Goal: Transaction & Acquisition: Book appointment/travel/reservation

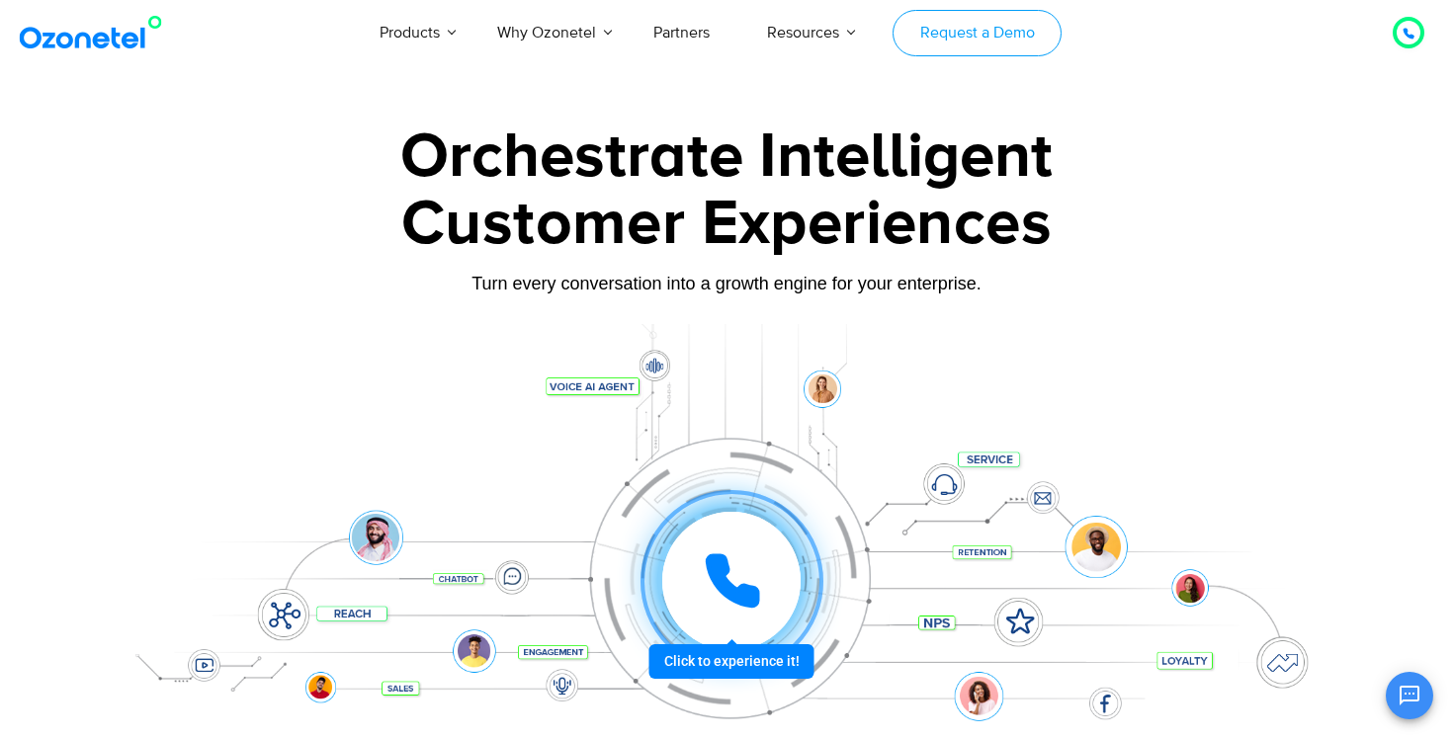
click at [971, 36] on link "Request a Demo" at bounding box center [977, 33] width 169 height 46
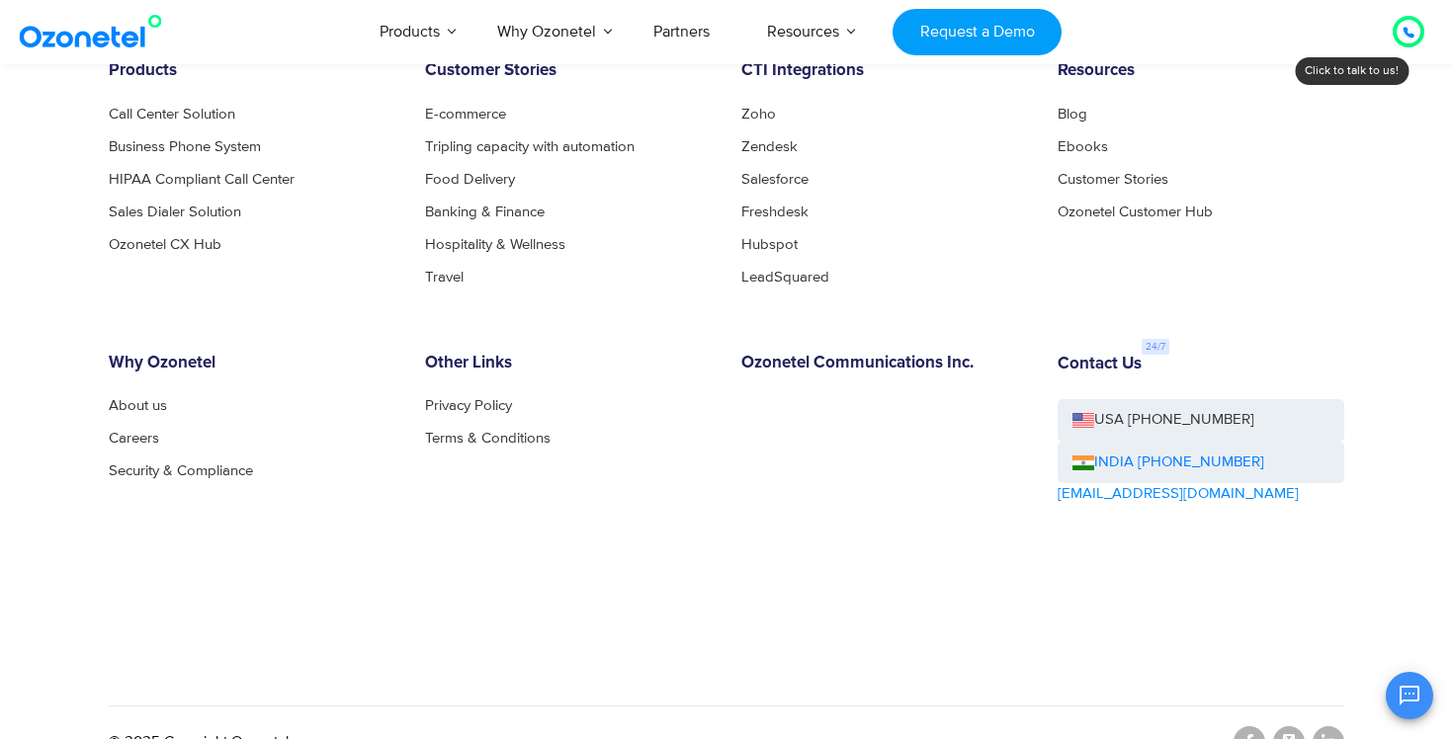
scroll to position [3180, 0]
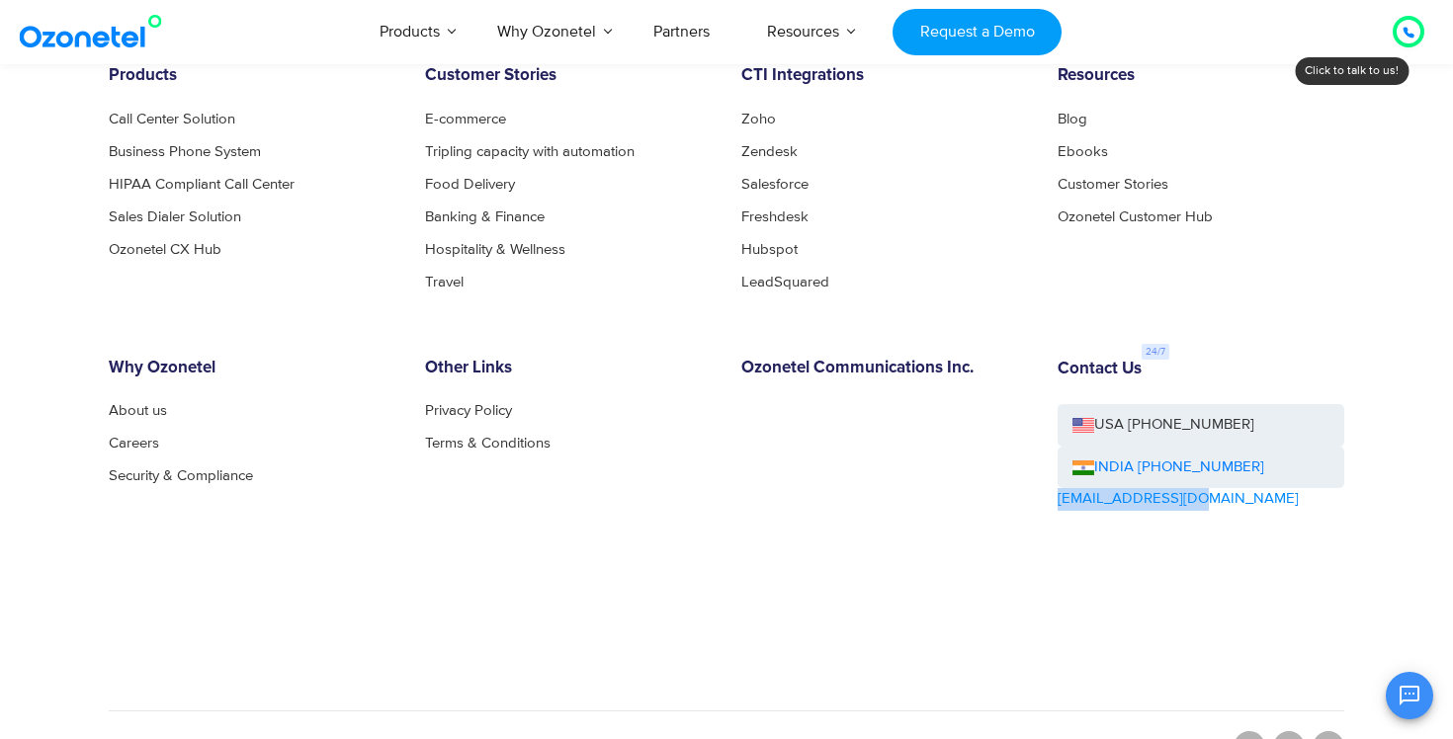
copy link "[EMAIL_ADDRESS][DOMAIN_NAME]"
drag, startPoint x: 1217, startPoint y: 494, endPoint x: 1049, endPoint y: 501, distance: 168.2
click at [1049, 501] on div "Contact Us USA [PHONE_NUMBER] INDIA [PHONE_NUMBER] [EMAIL_ADDRESS][DOMAIN_NAME]" at bounding box center [1201, 490] width 316 height 263
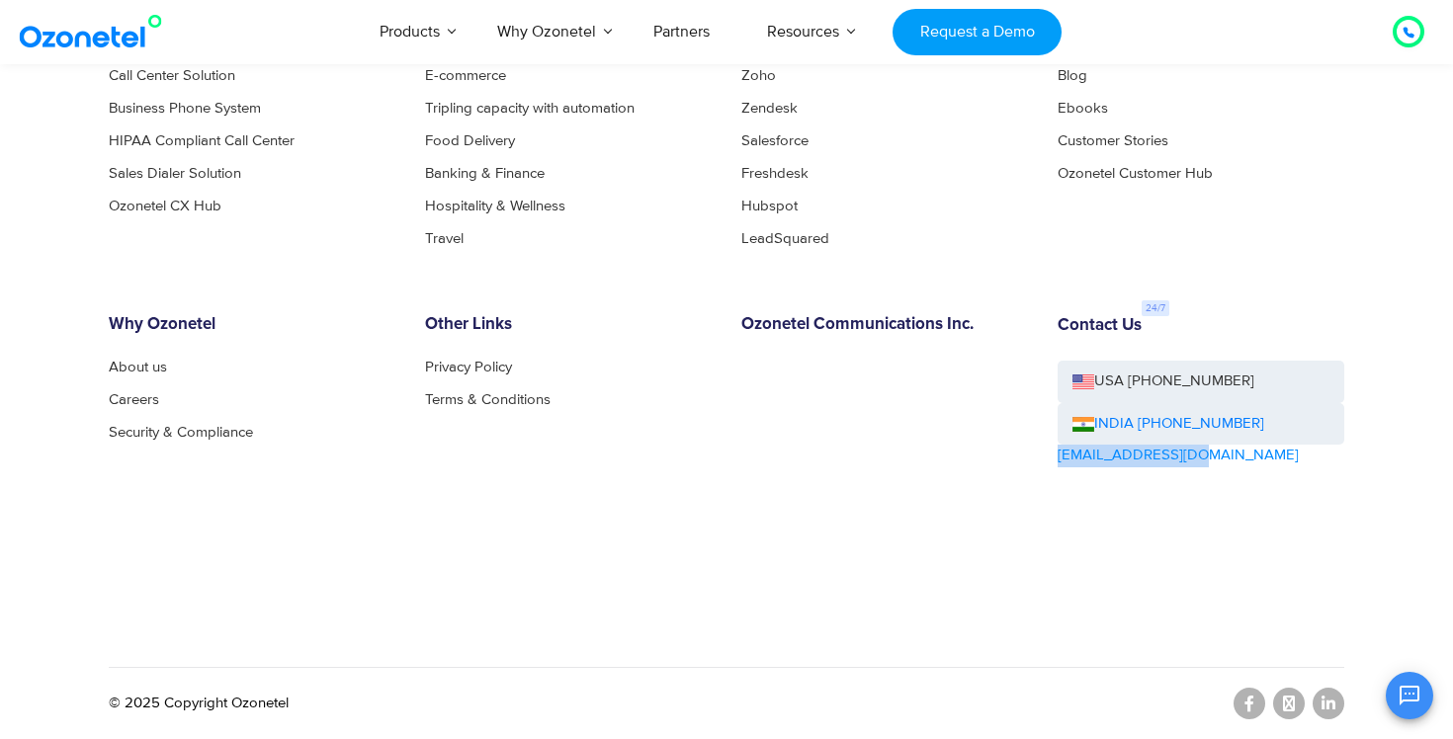
click at [874, 251] on div "Products Call Center Solution Business Phone System HIPAA Compliant Call Center…" at bounding box center [726, 335] width 1265 height 624
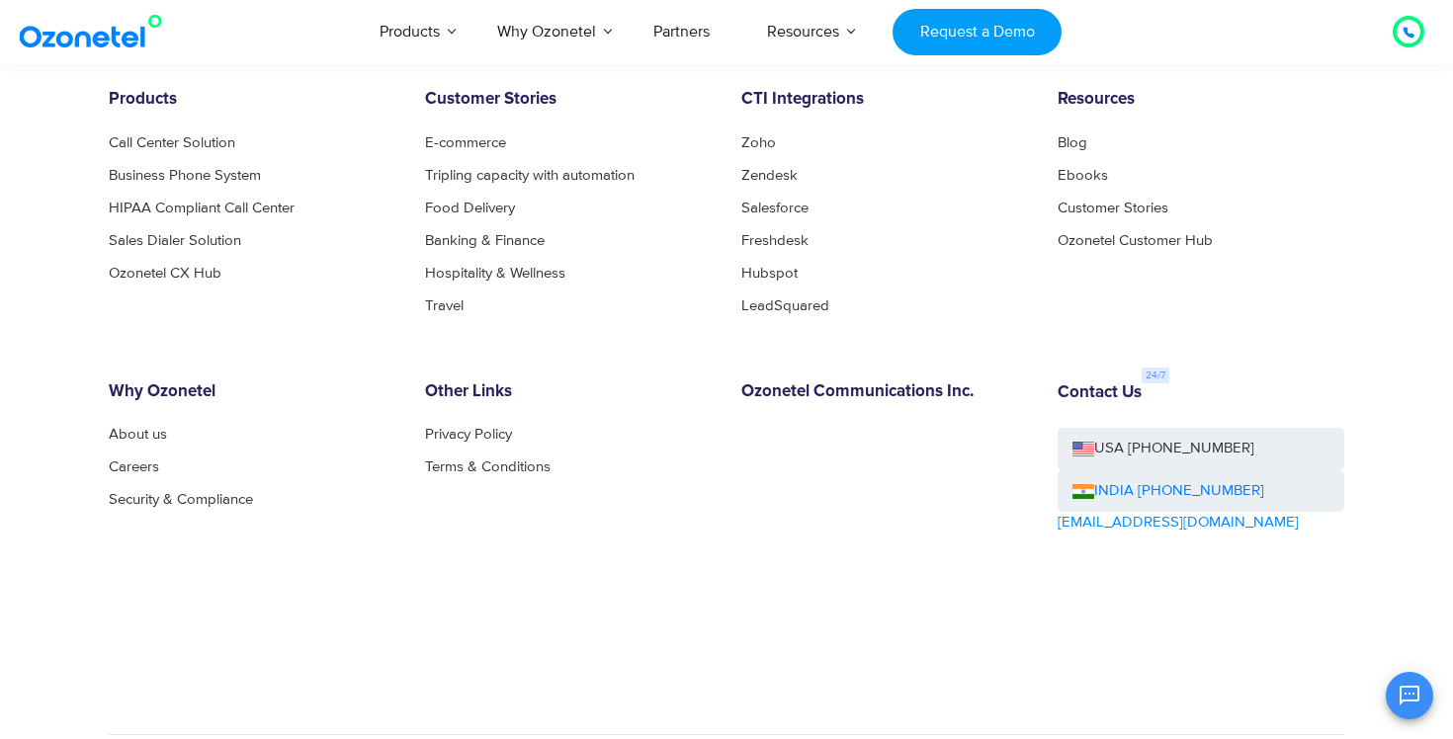
scroll to position [3099, 0]
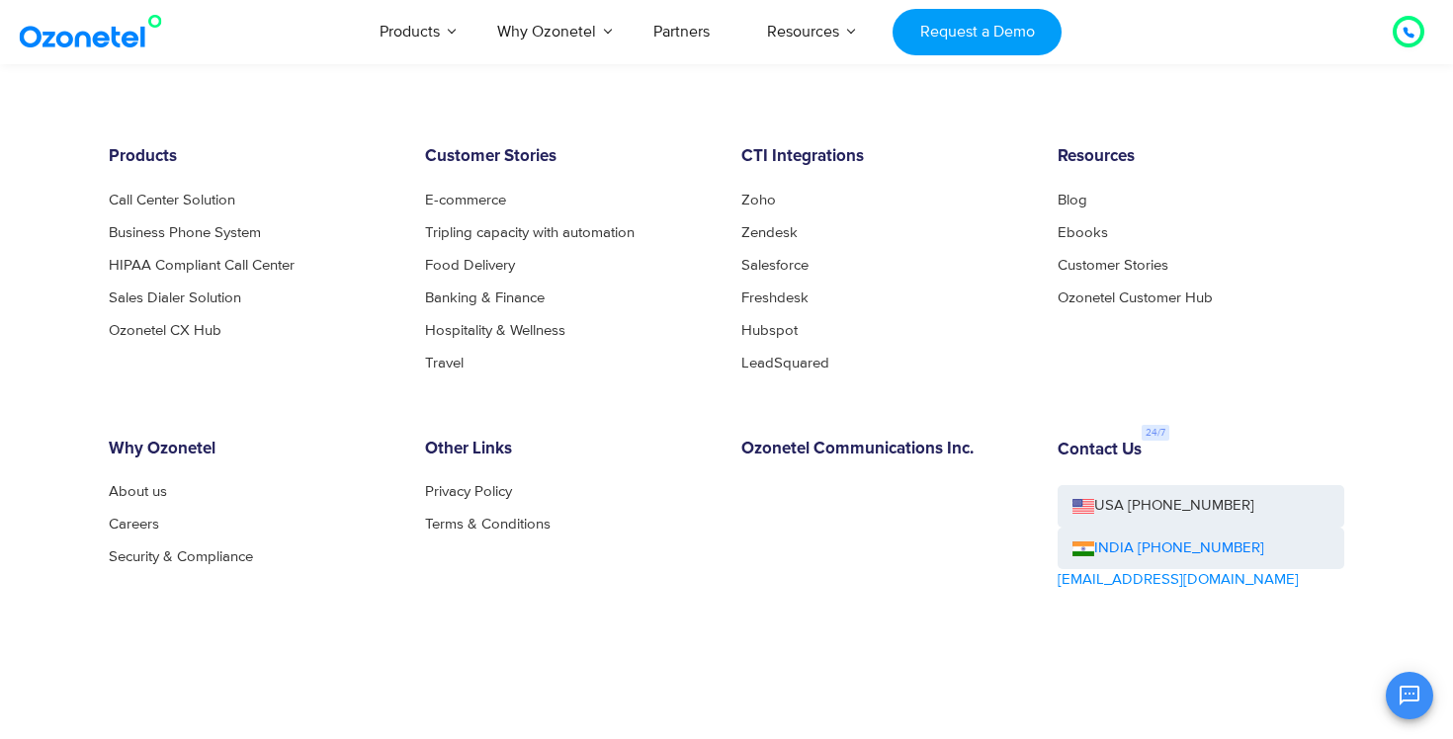
click at [907, 359] on li "LeadSquared" at bounding box center [884, 363] width 287 height 15
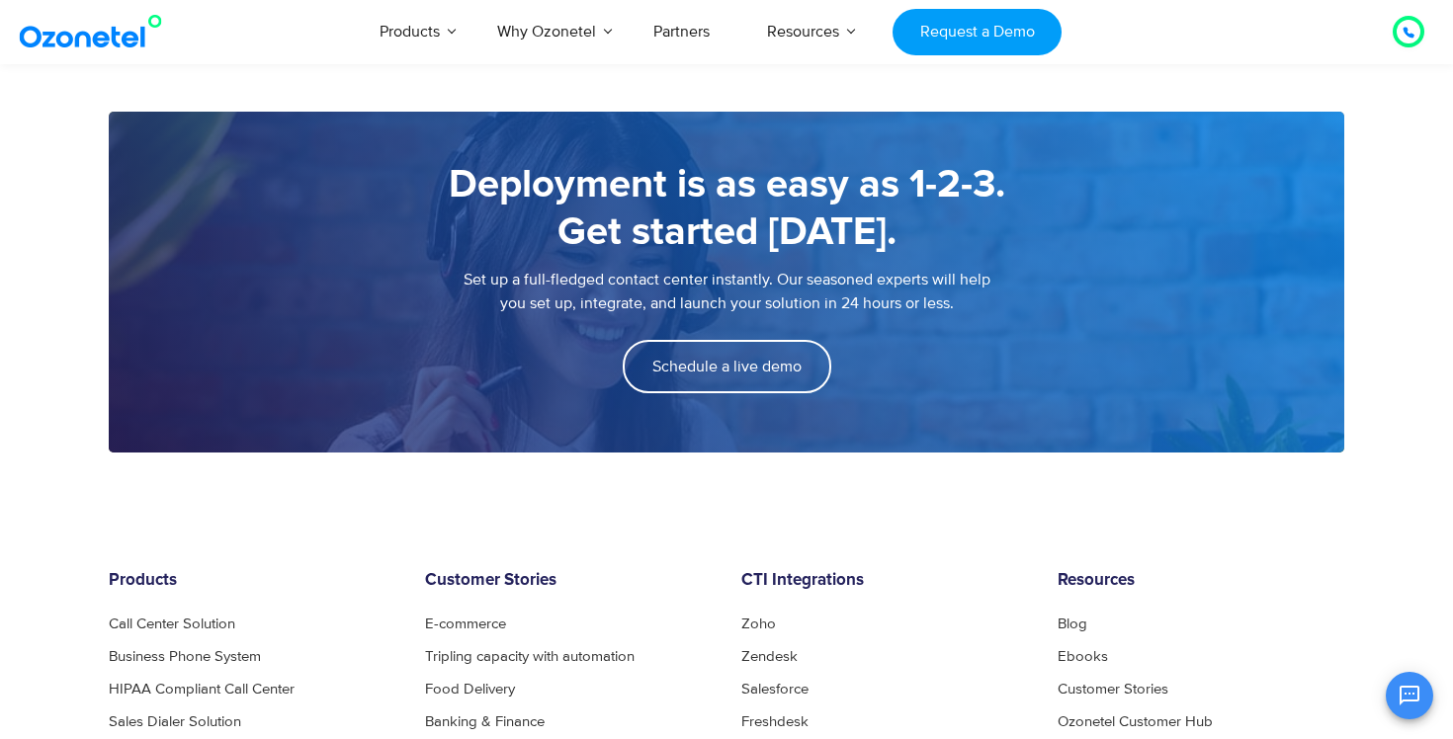
scroll to position [2669, 0]
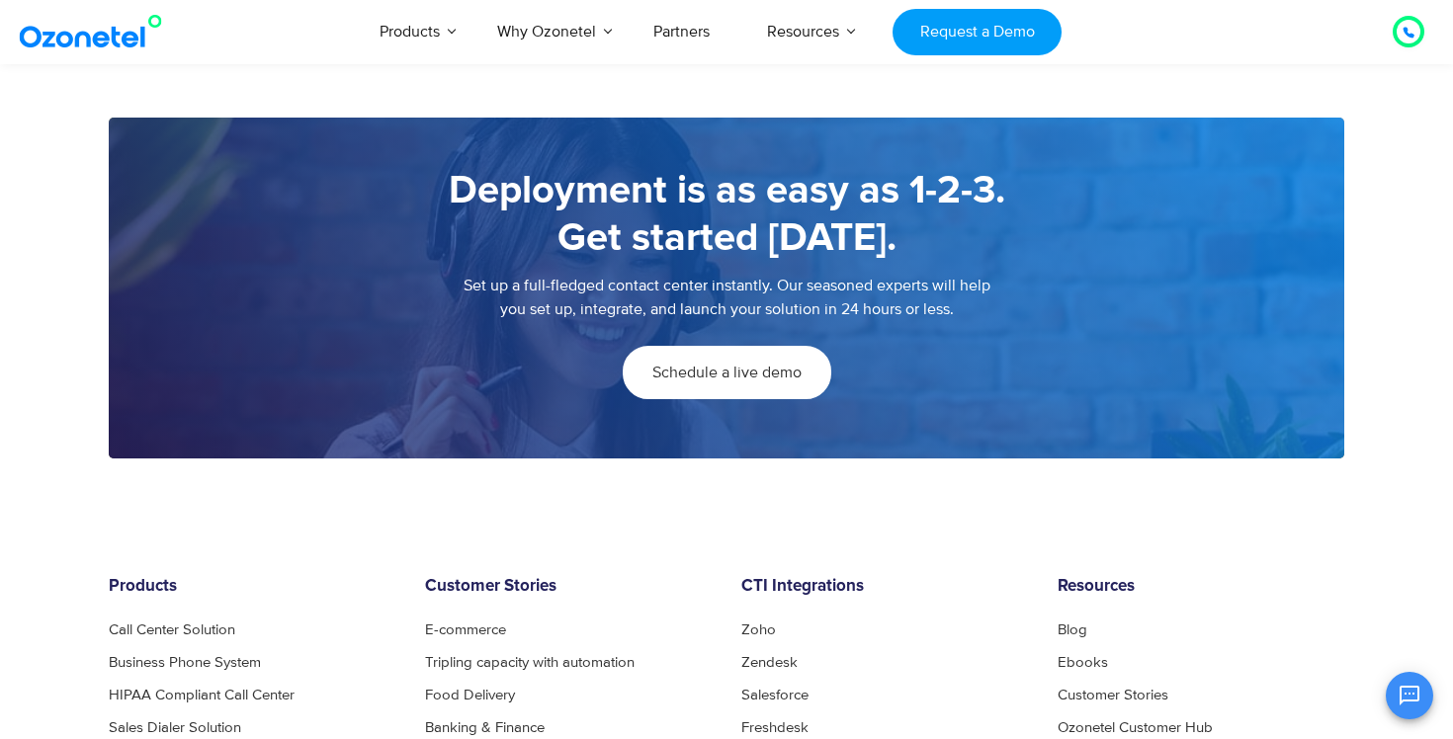
click at [752, 384] on link "Schedule a live demo" at bounding box center [727, 372] width 209 height 53
click at [785, 371] on span "Schedule a live demo" at bounding box center [726, 373] width 149 height 16
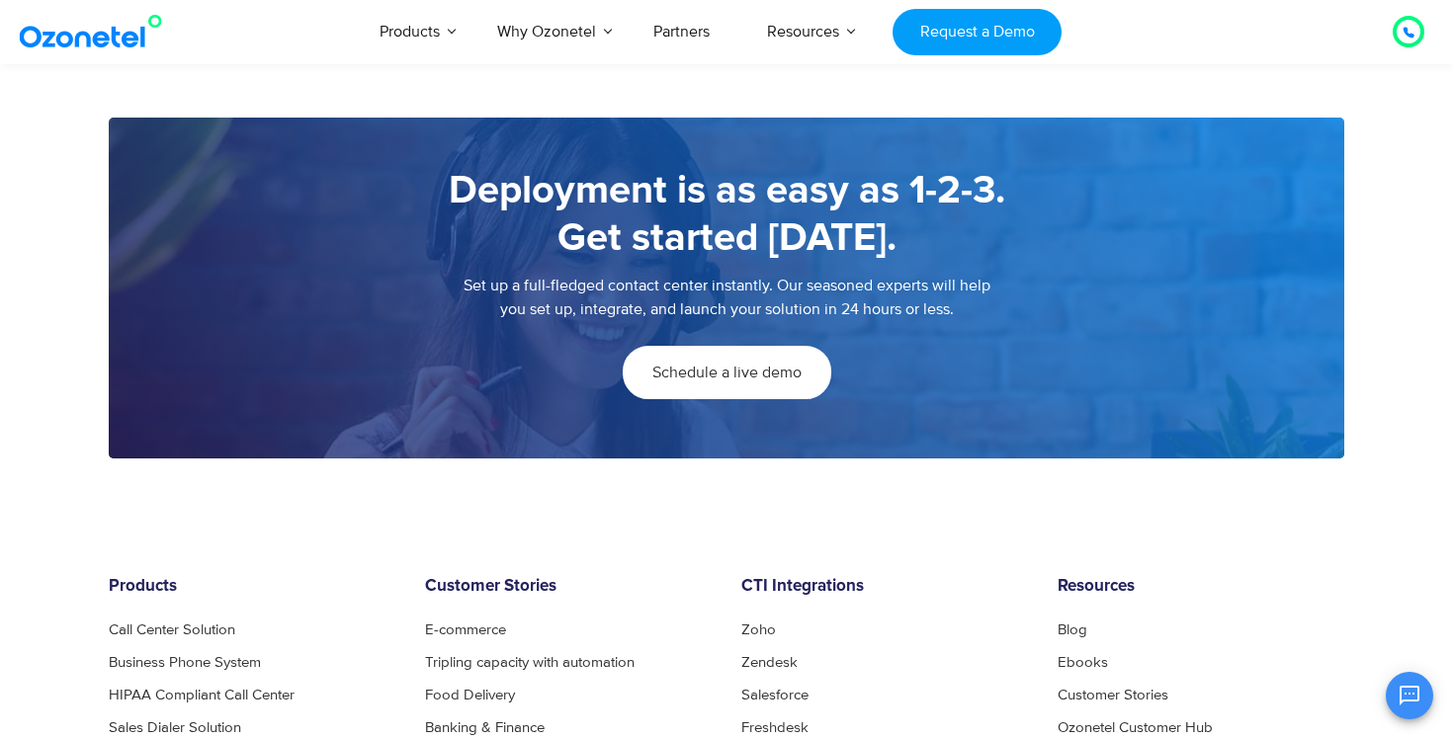
click at [785, 371] on span "Schedule a live demo" at bounding box center [726, 373] width 149 height 16
click at [745, 377] on span "Schedule a live demo" at bounding box center [726, 373] width 149 height 16
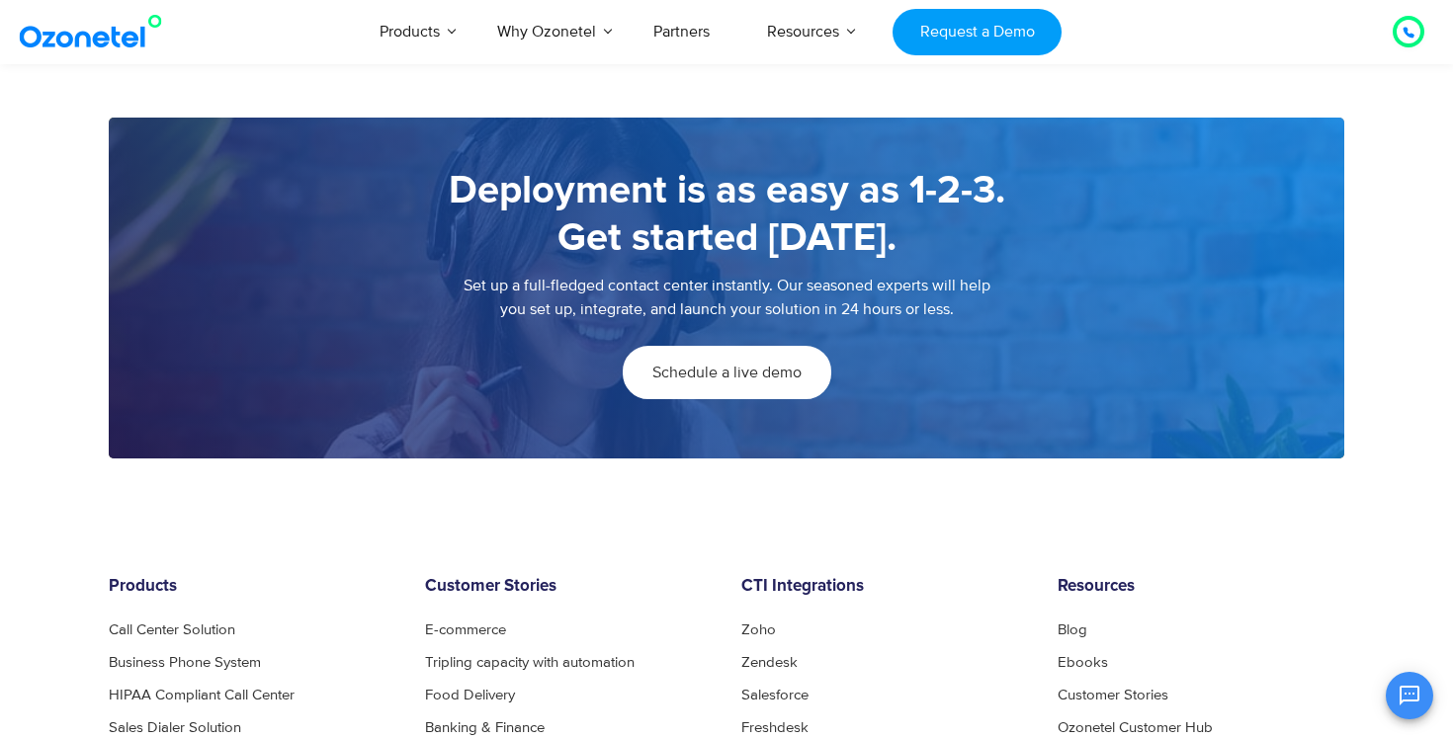
click at [745, 377] on span "Schedule a live demo" at bounding box center [726, 373] width 149 height 16
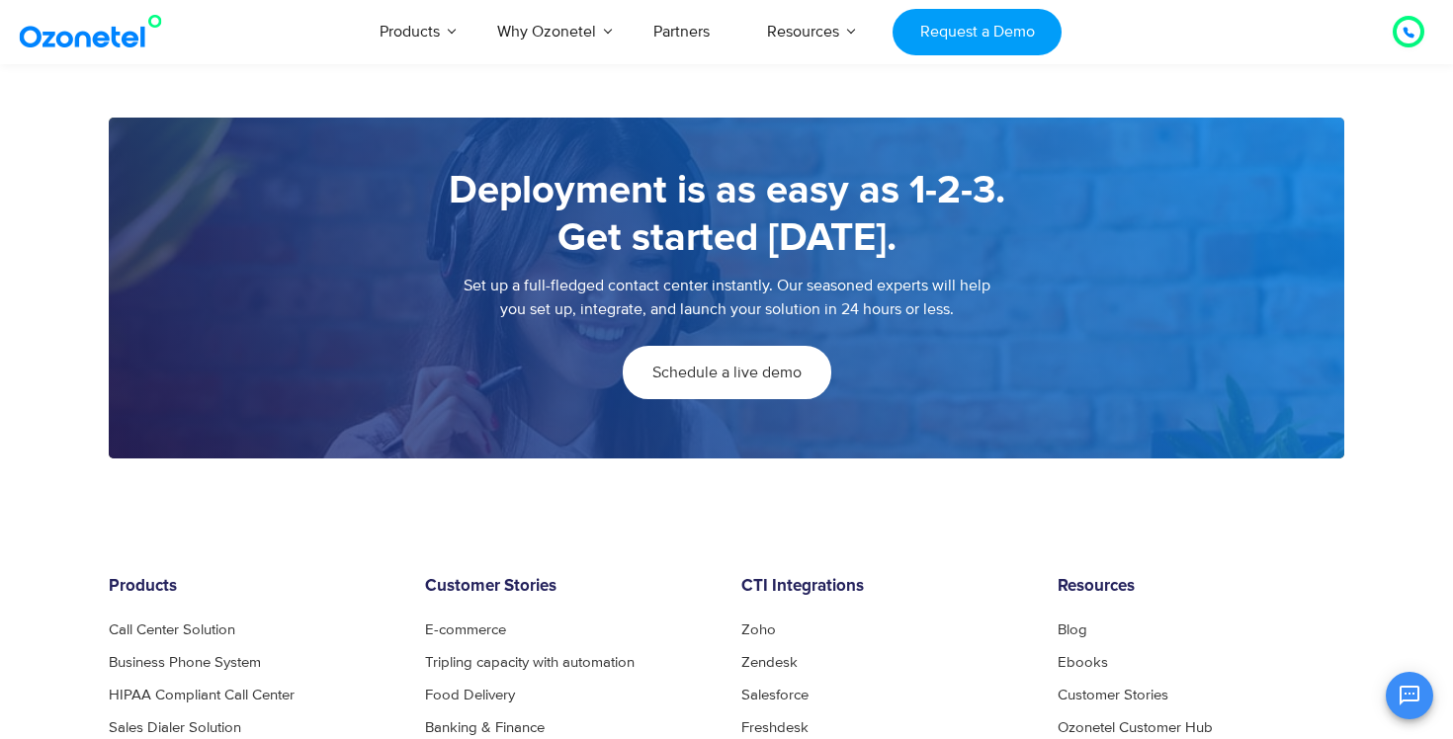
click at [729, 377] on span "Schedule a live demo" at bounding box center [726, 373] width 149 height 16
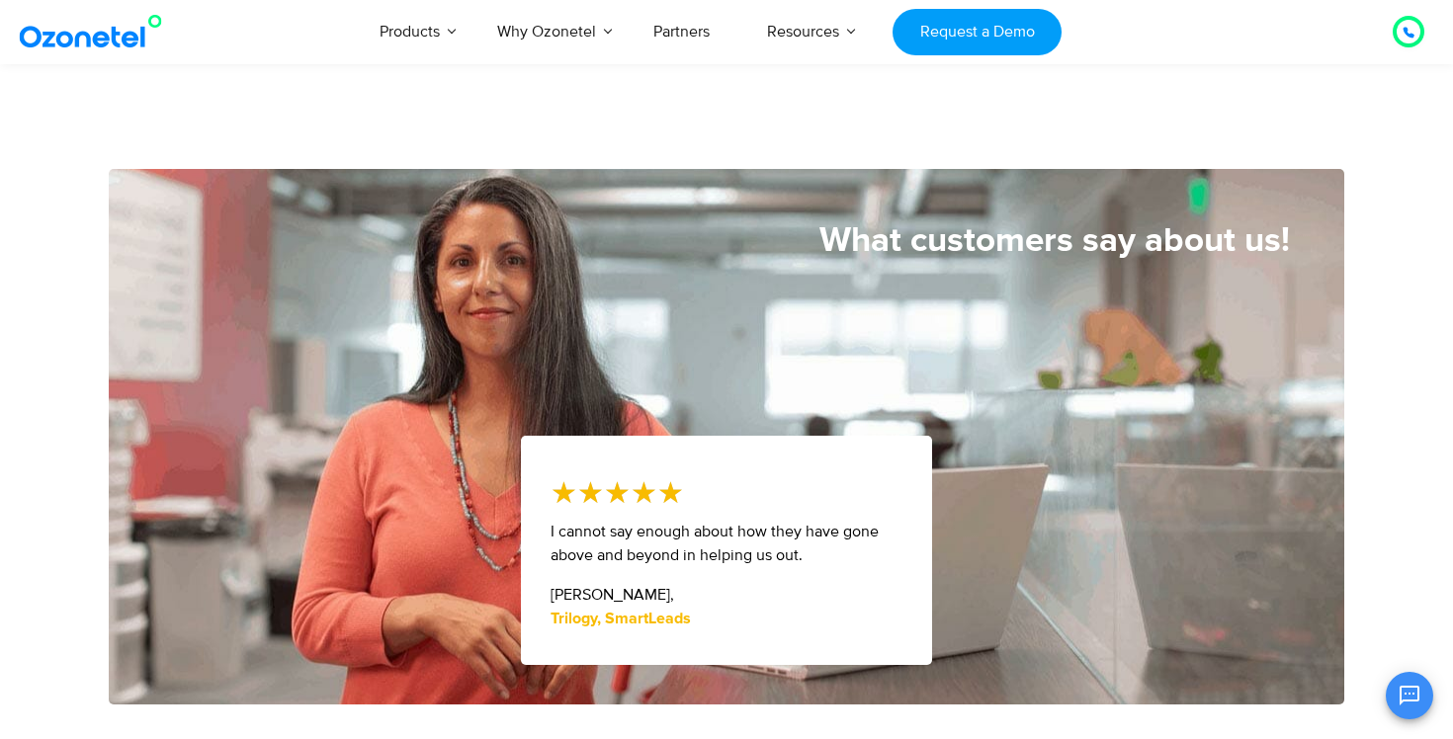
scroll to position [814, 0]
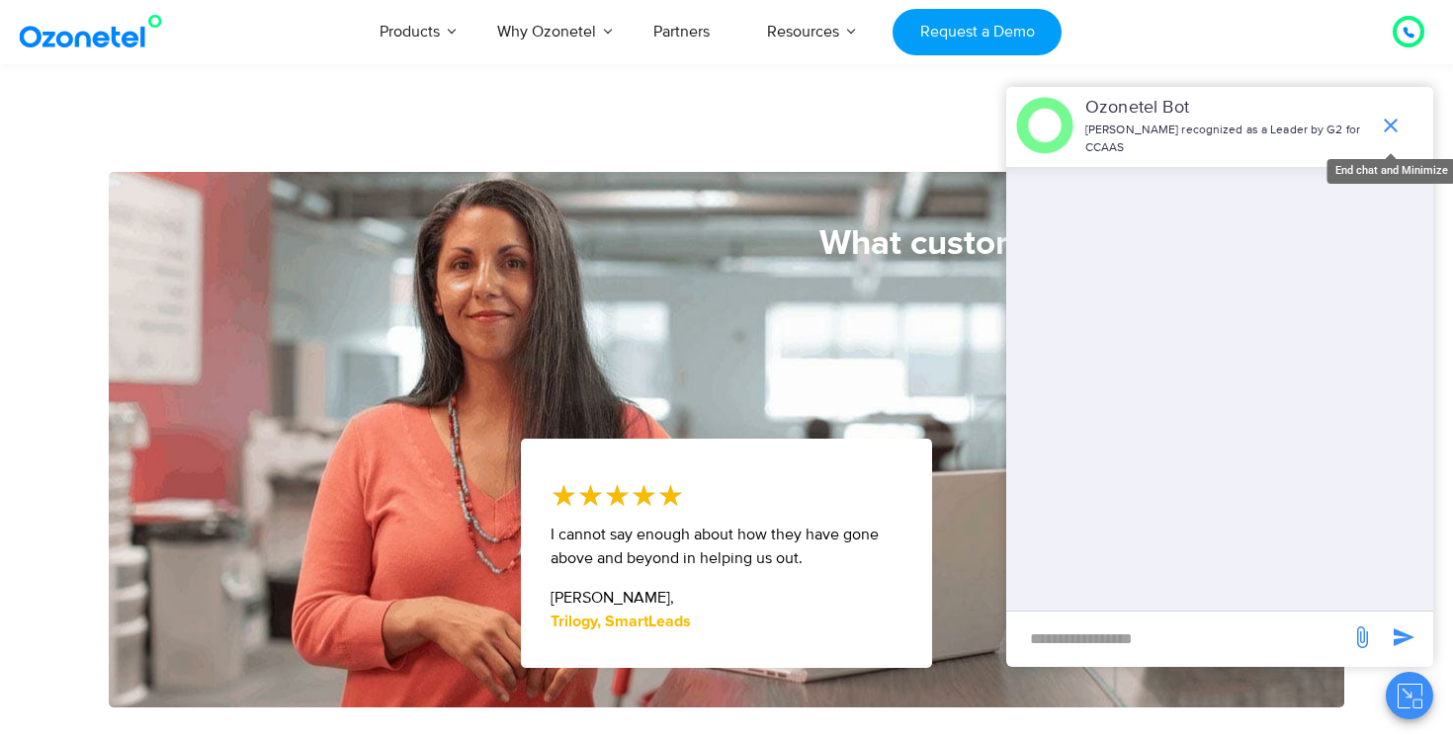
click at [1393, 118] on icon "end chat or minimize" at bounding box center [1391, 126] width 24 height 24
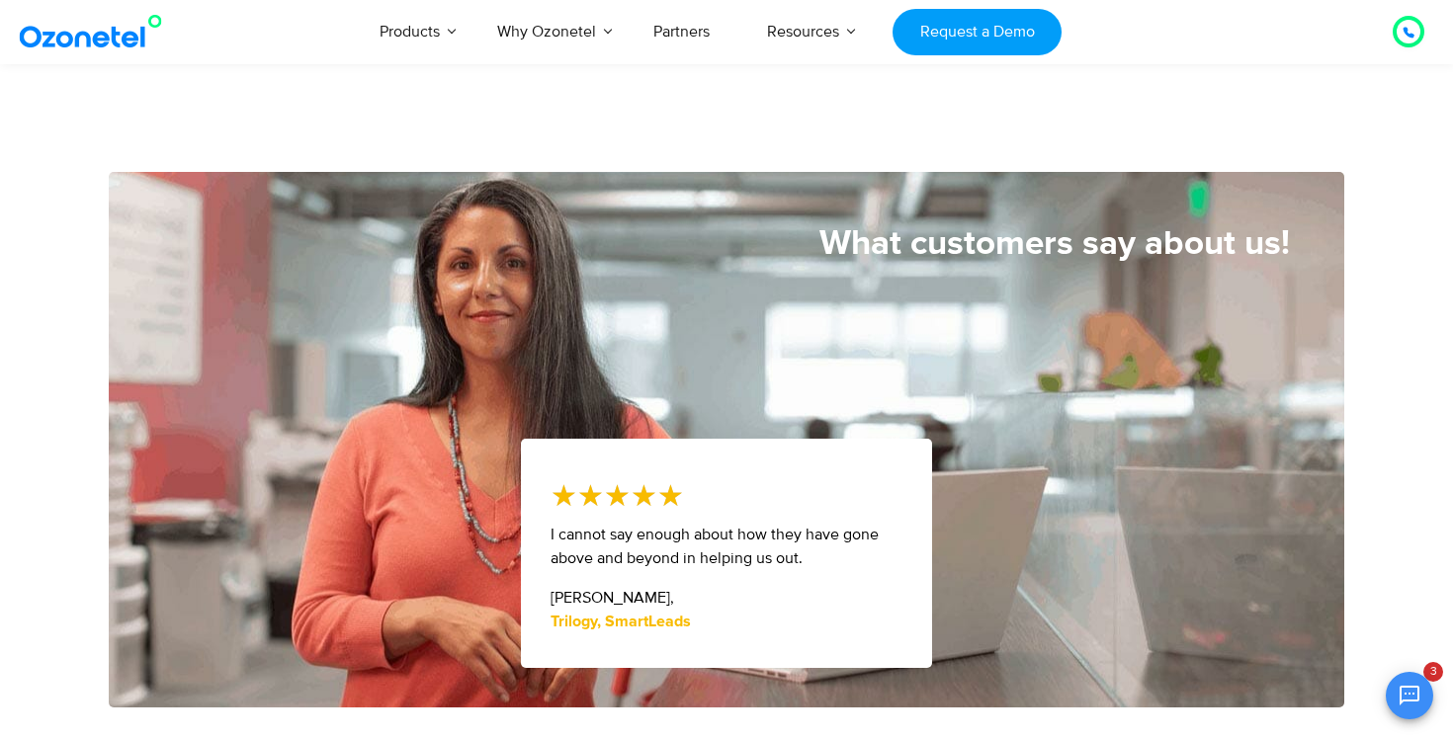
scroll to position [326, 0]
